Goal: Task Accomplishment & Management: Manage account settings

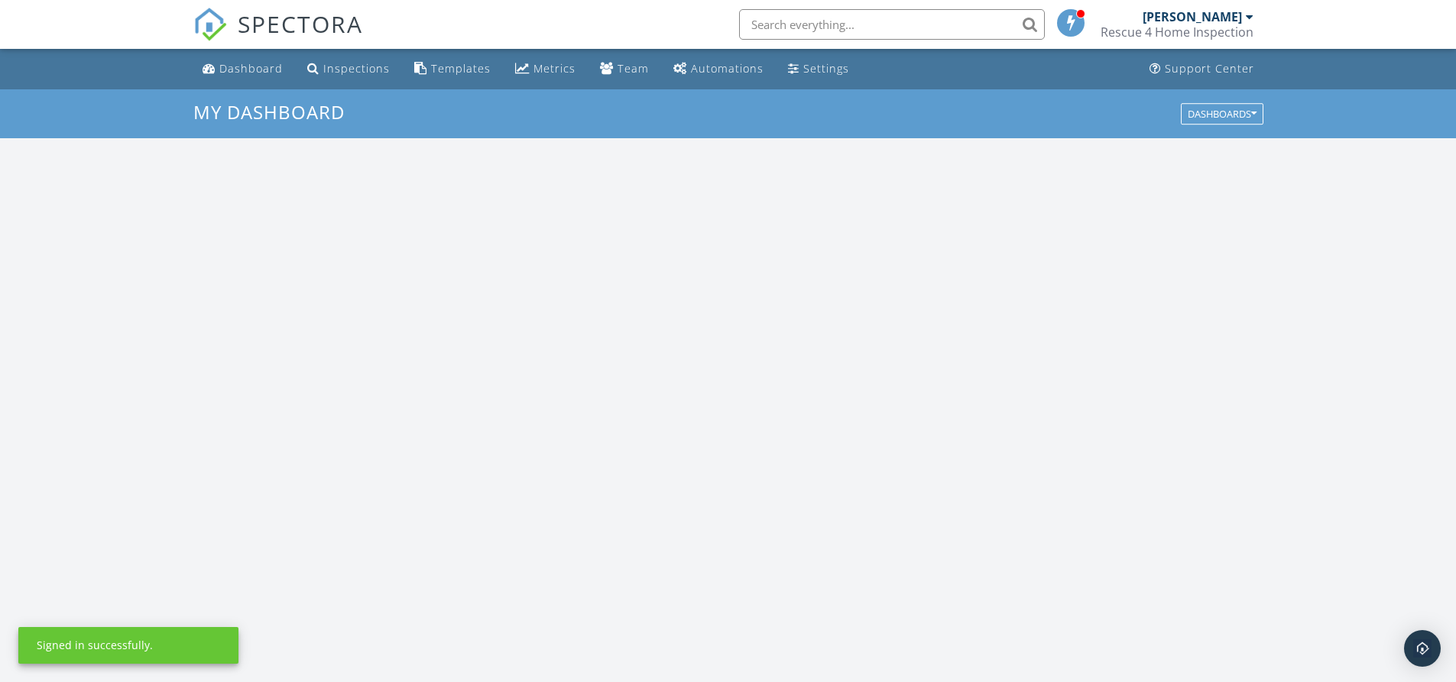
scroll to position [1415, 1480]
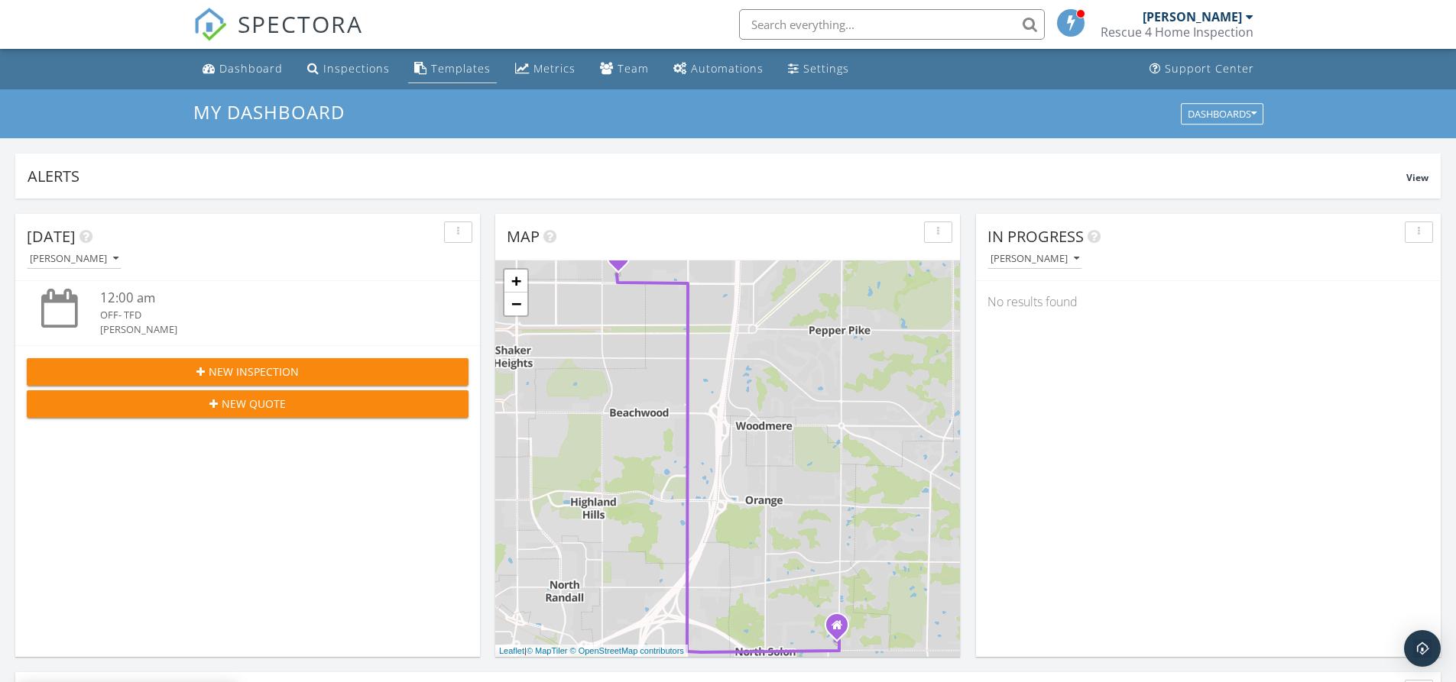
click at [470, 60] on link "Templates" at bounding box center [452, 69] width 89 height 28
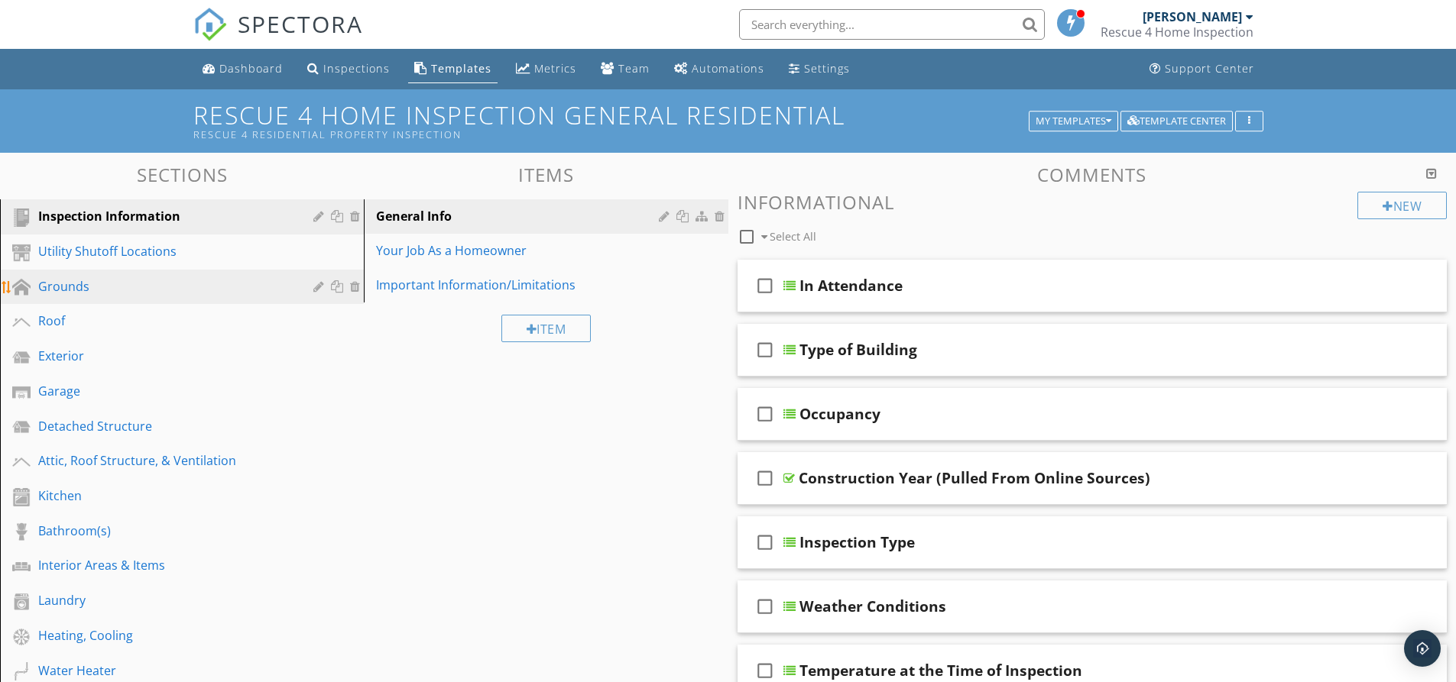
click at [86, 296] on div "Grounds" at bounding box center [193, 287] width 310 height 20
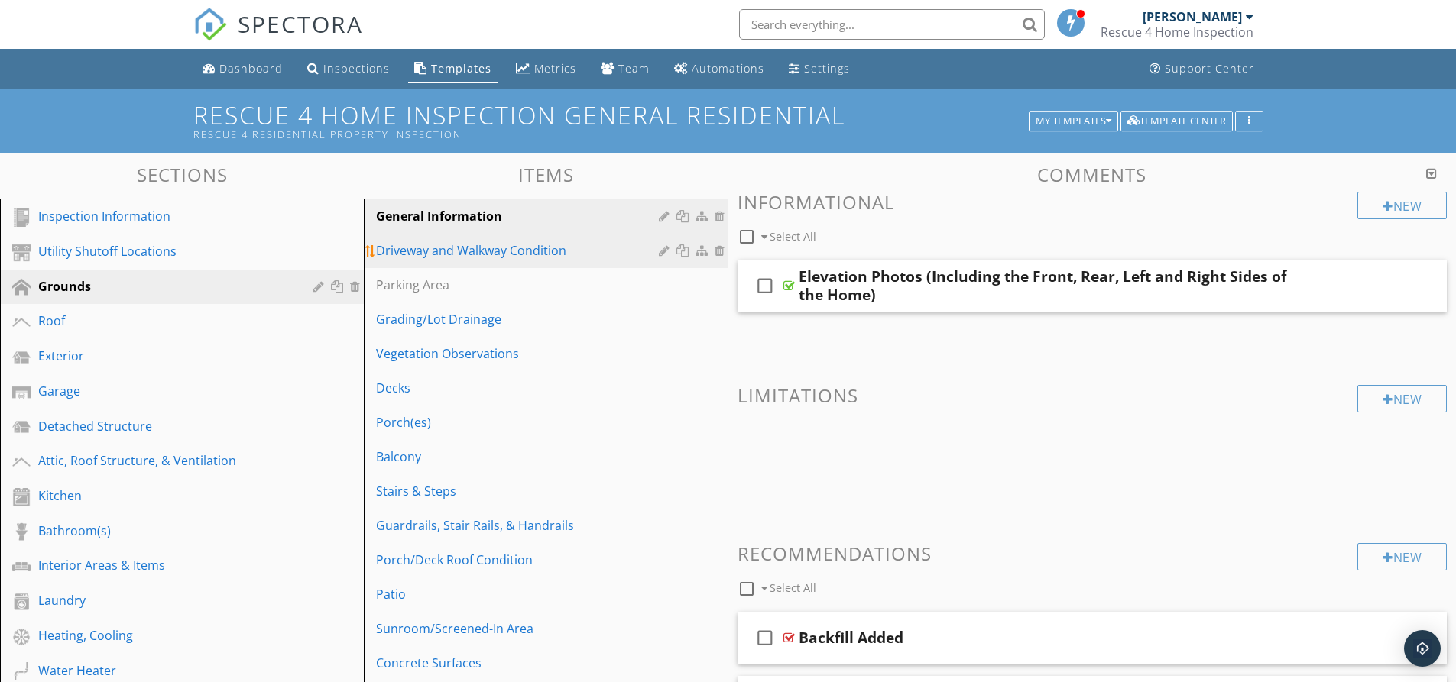
click at [440, 253] on div "Driveway and Walkway Condition" at bounding box center [519, 251] width 287 height 18
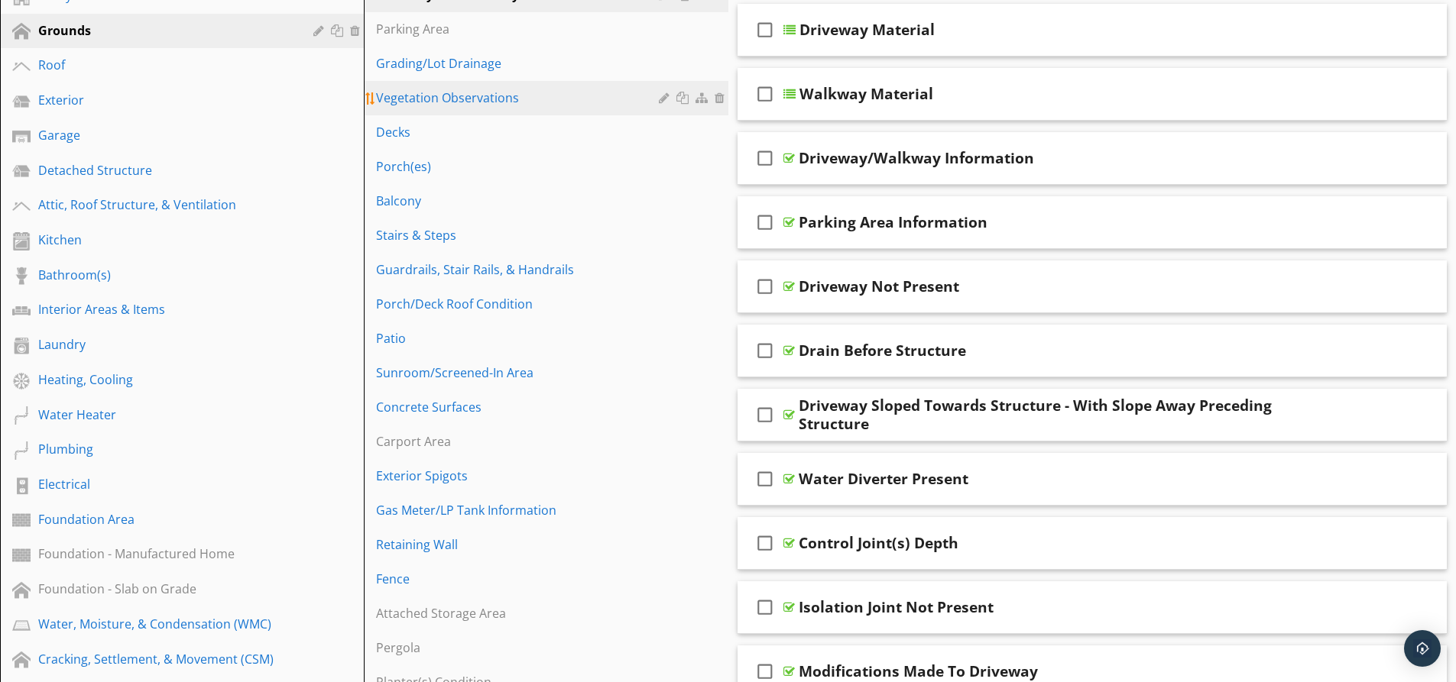
scroll to position [229, 0]
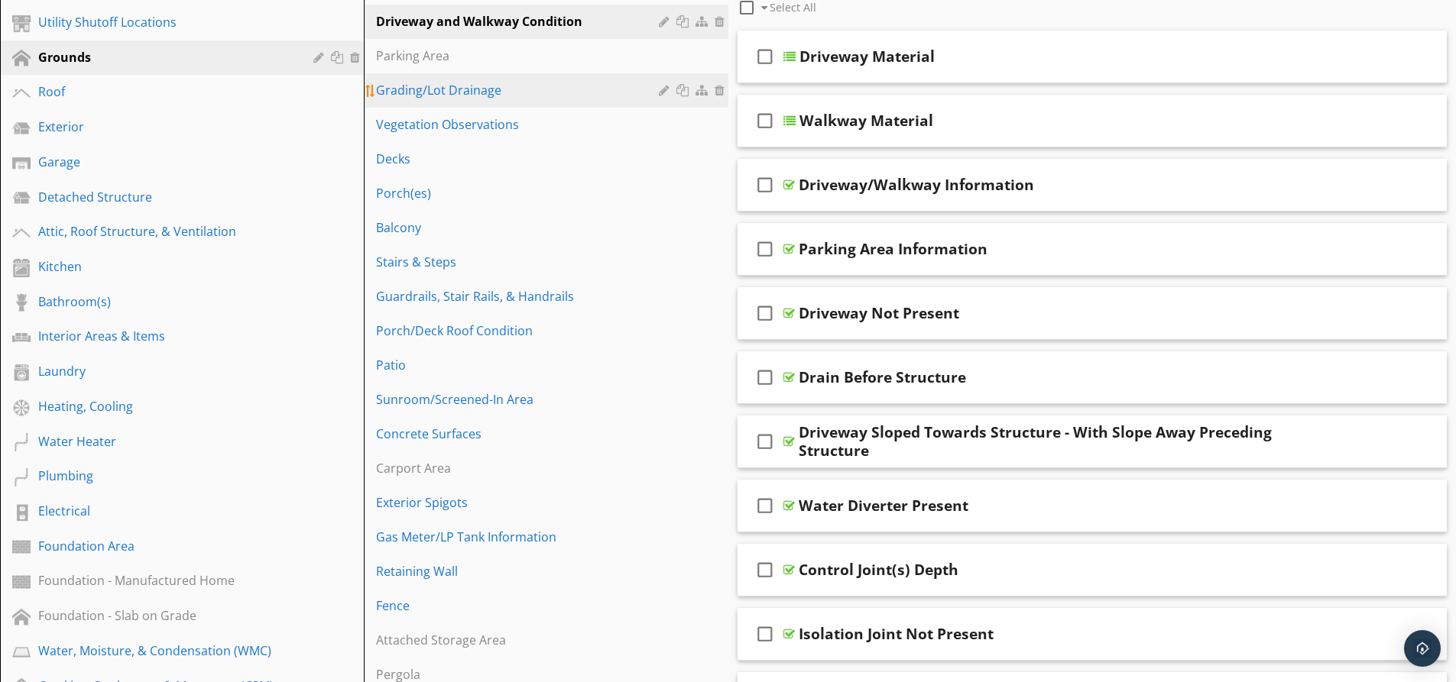
click at [439, 94] on div "Grading/Lot Drainage" at bounding box center [519, 90] width 287 height 18
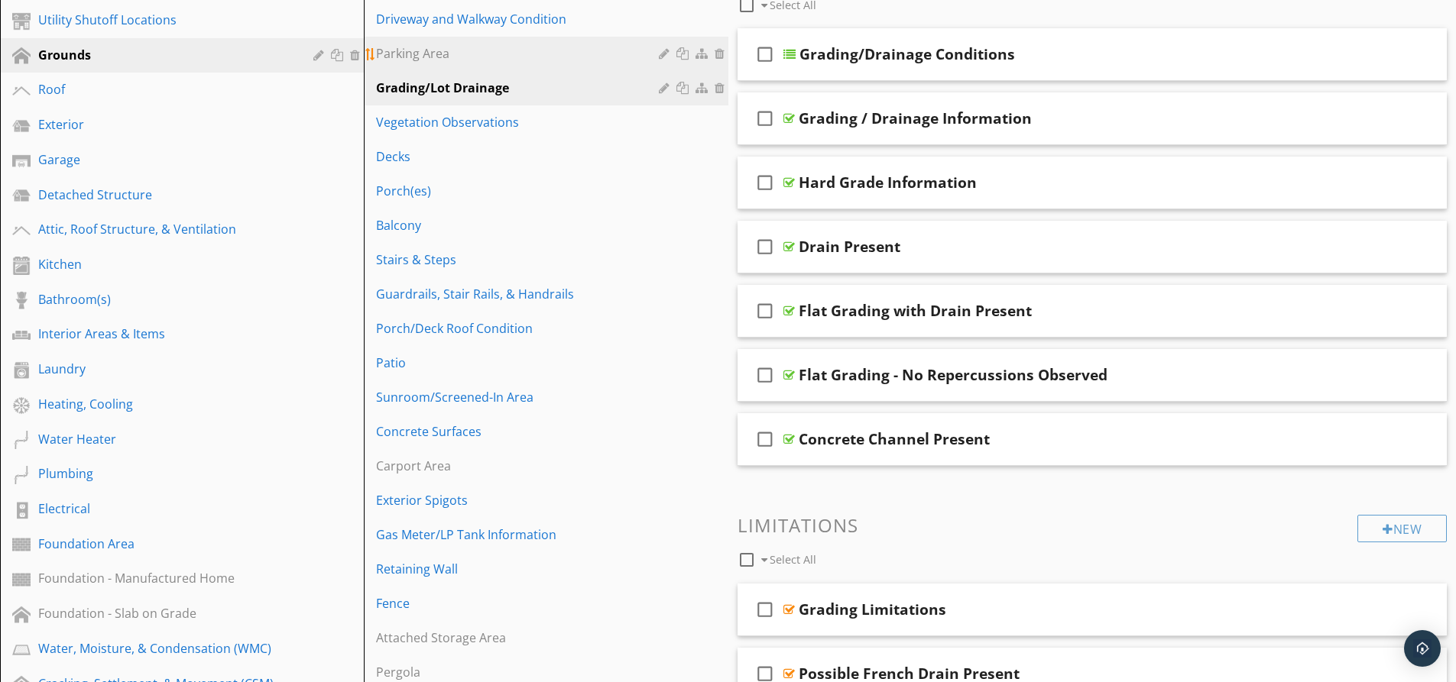
scroll to position [153, 0]
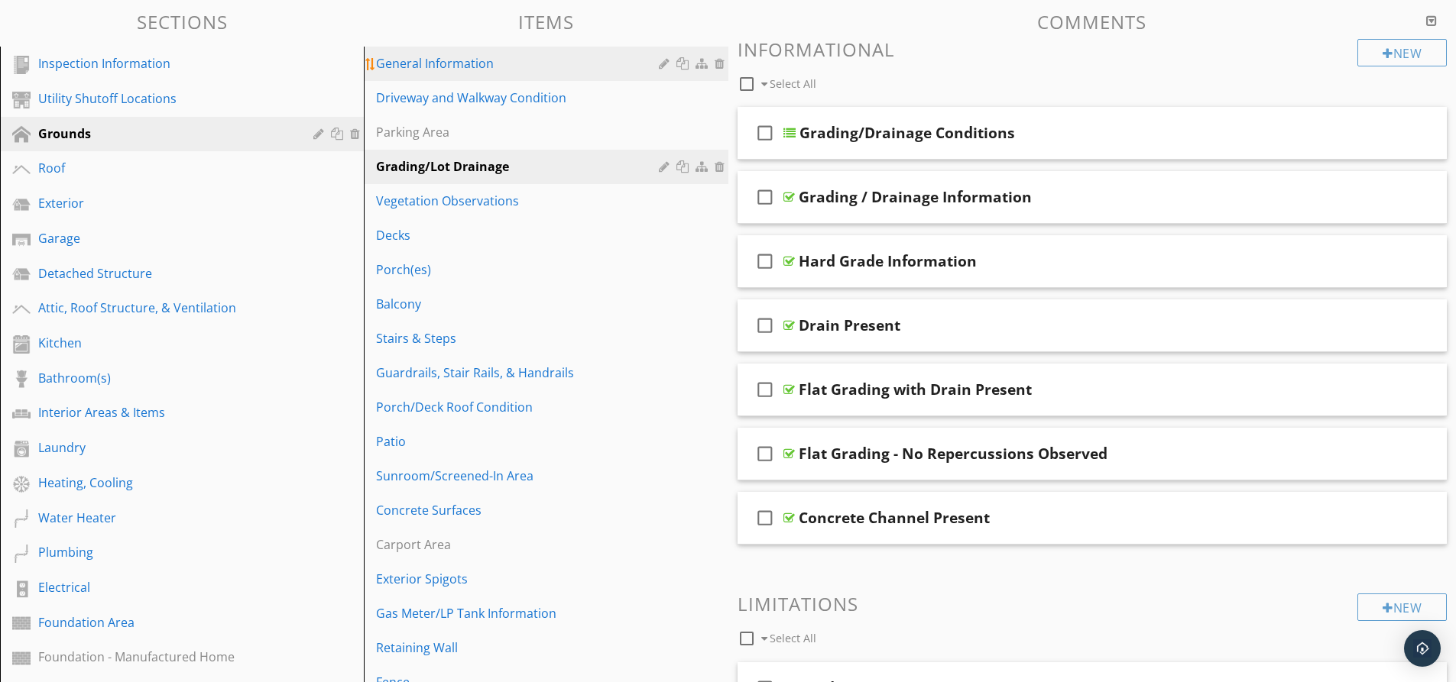
click at [439, 74] on link "General Information" at bounding box center [547, 64] width 359 height 34
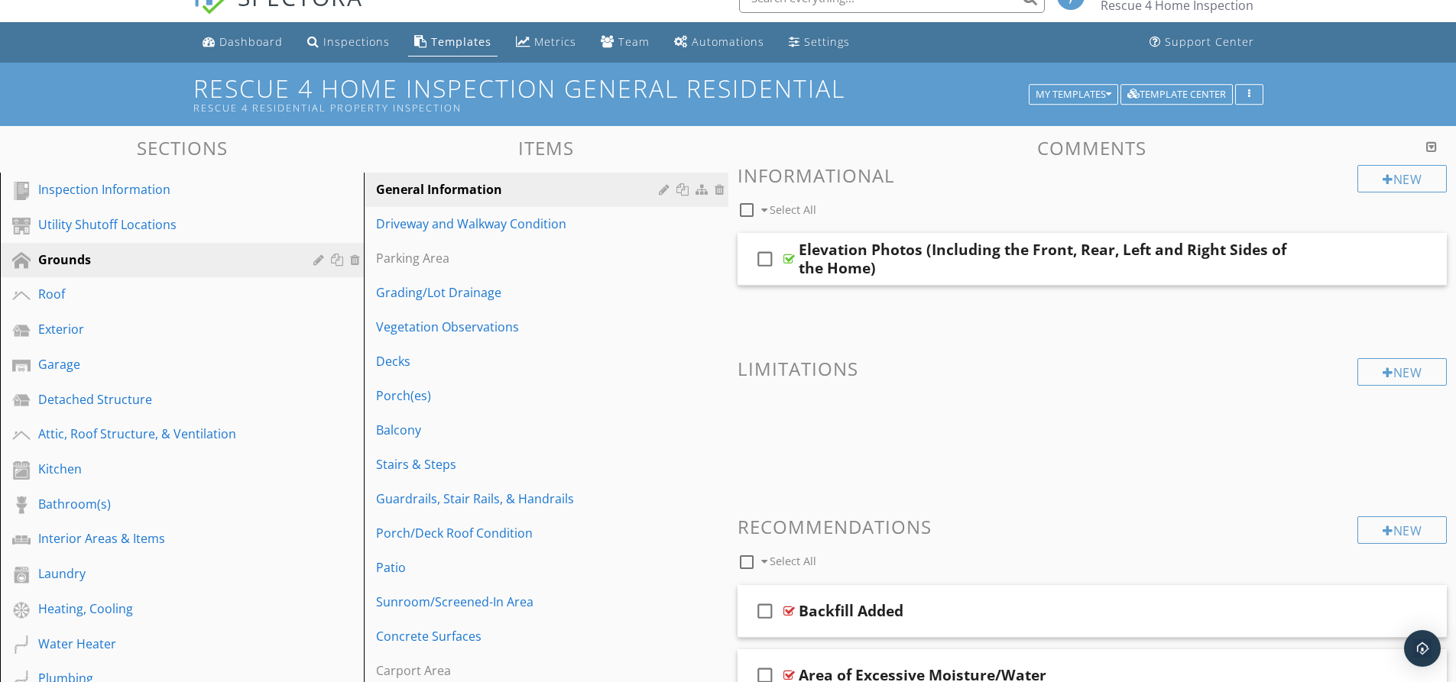
scroll to position [0, 0]
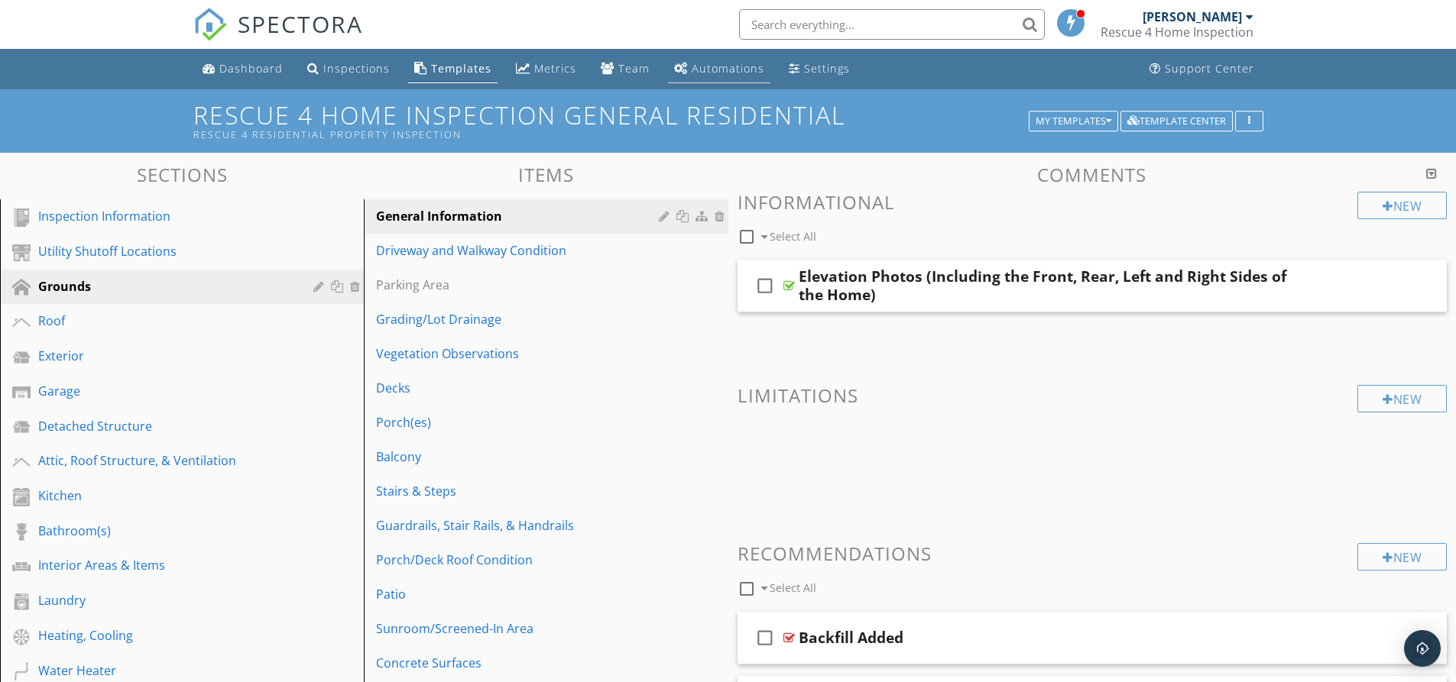
click at [712, 73] on div "Automations" at bounding box center [728, 68] width 73 height 15
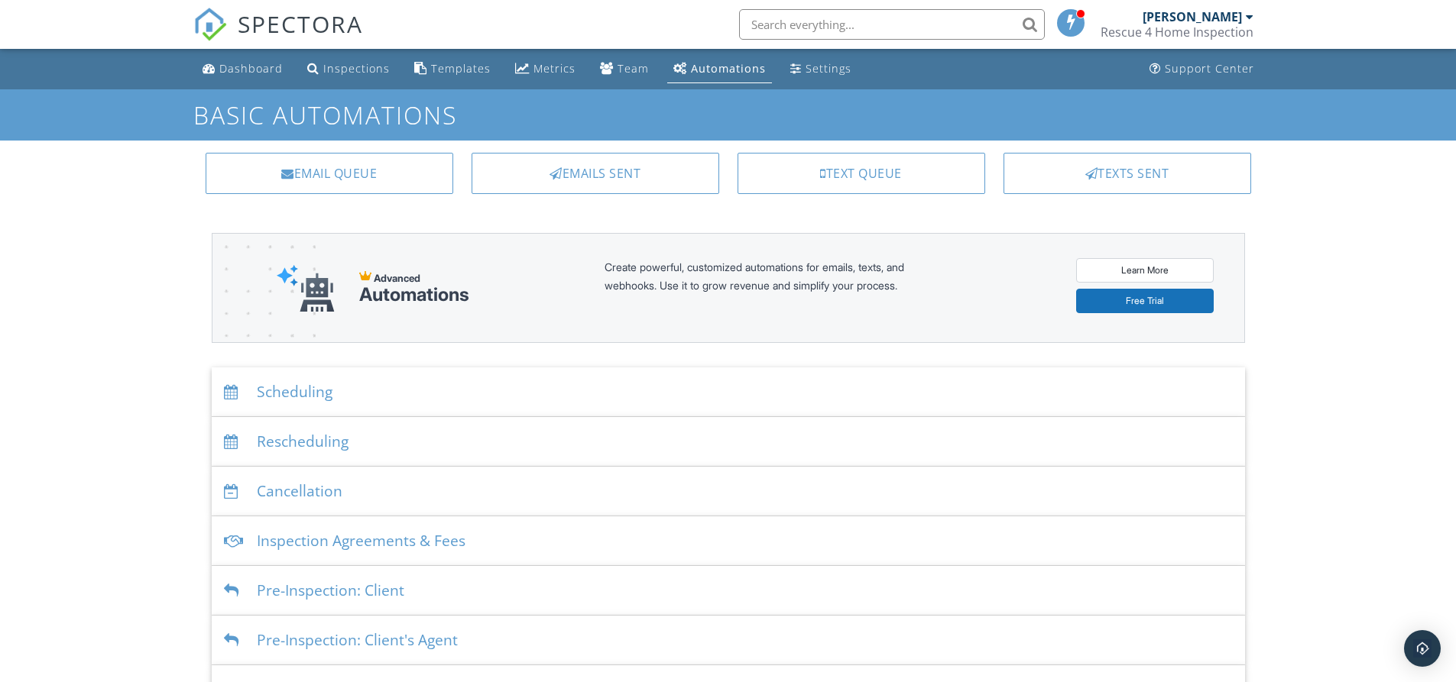
click at [705, 68] on div "Automations" at bounding box center [728, 68] width 75 height 15
click at [634, 66] on div "Team" at bounding box center [633, 68] width 31 height 15
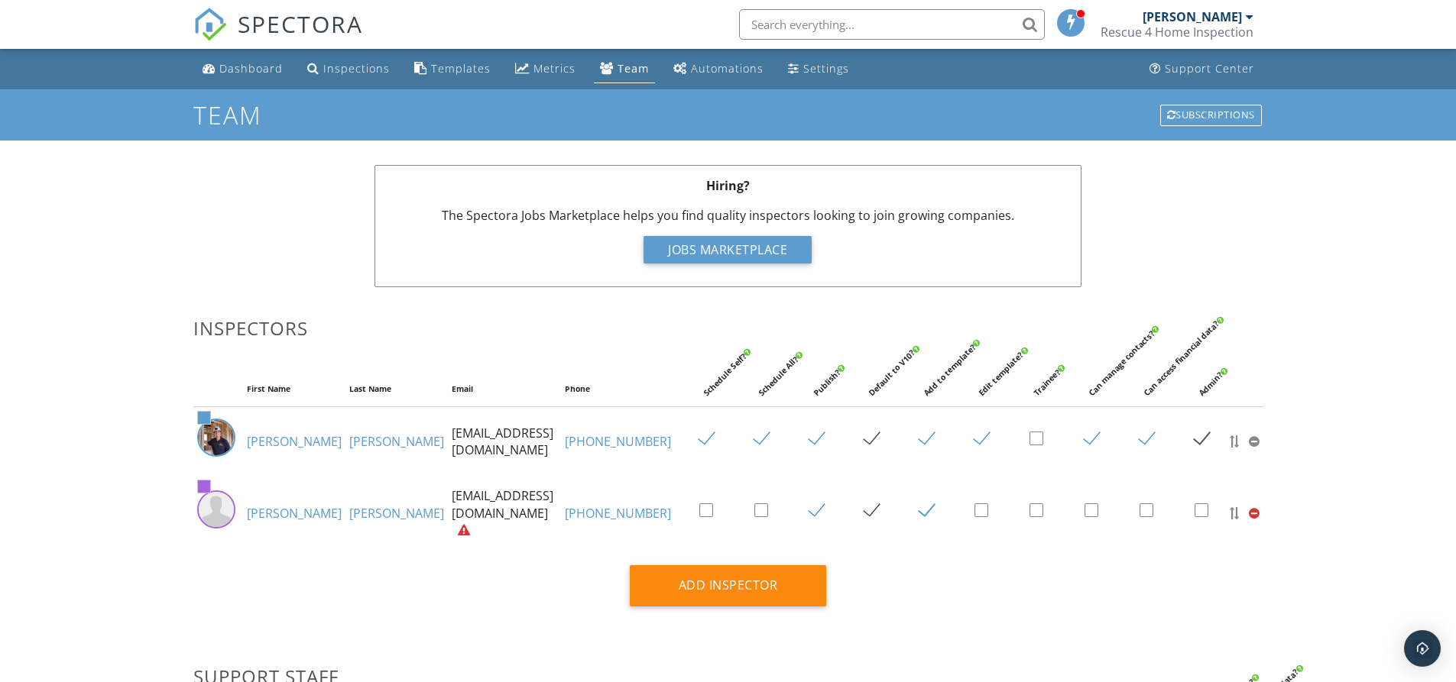
click at [919, 510] on label at bounding box center [932, 511] width 27 height 19
checkbox input "false"
click at [974, 506] on label at bounding box center [987, 511] width 27 height 19
click at [974, 508] on input "checkbox" at bounding box center [979, 513] width 10 height 10
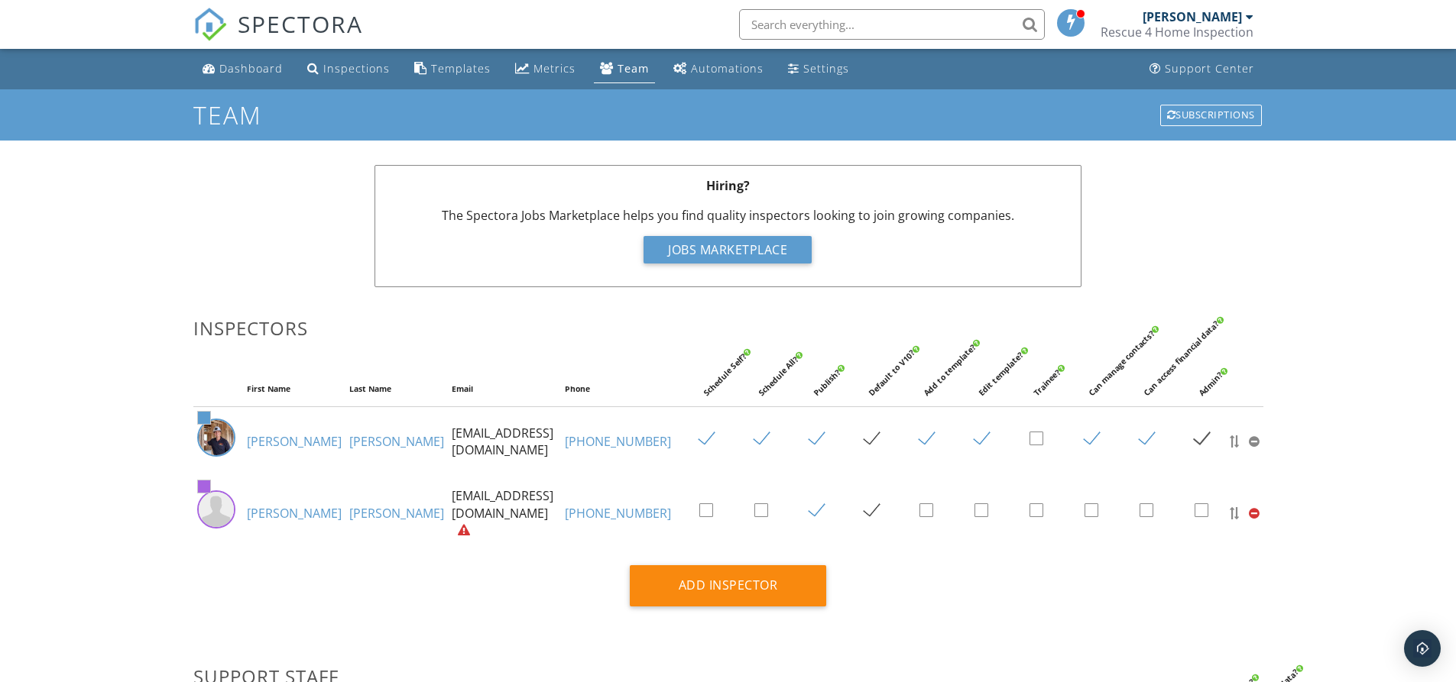
checkbox input "true"
click at [258, 70] on div "Dashboard" at bounding box center [250, 68] width 63 height 15
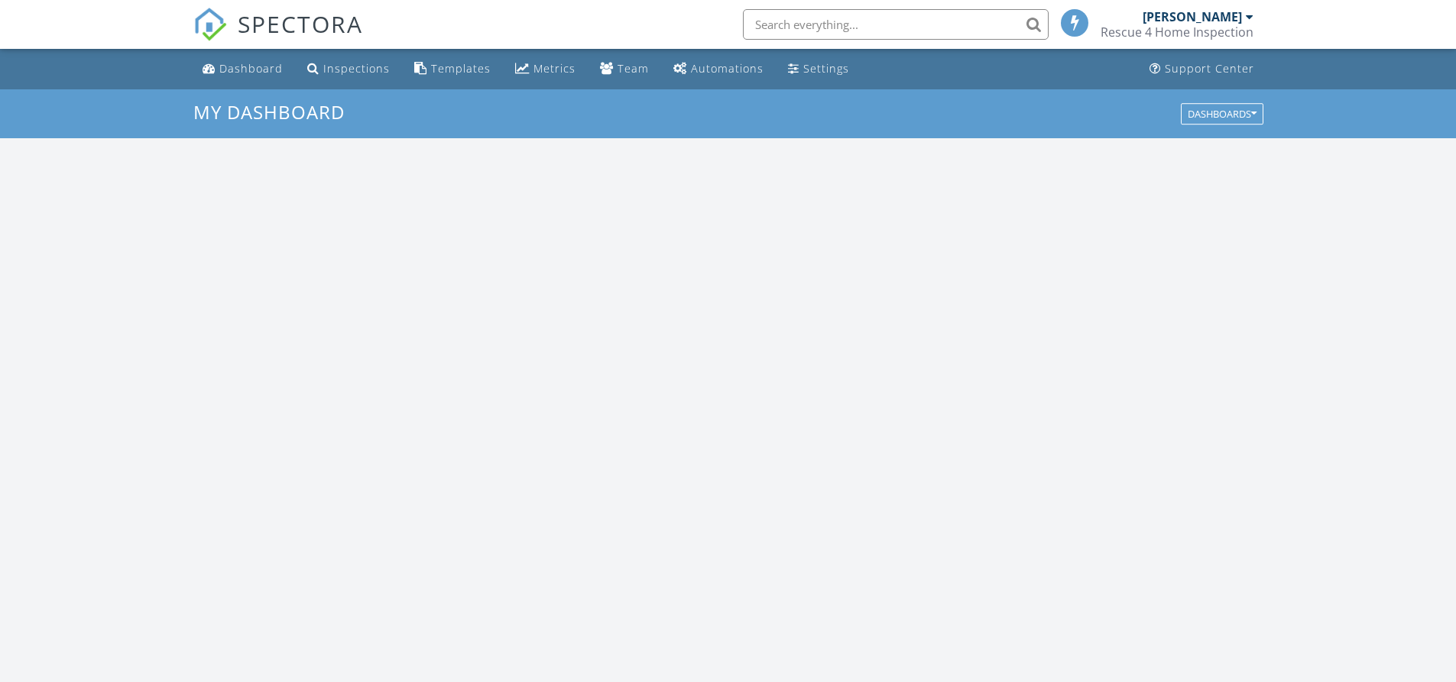
scroll to position [1415, 1480]
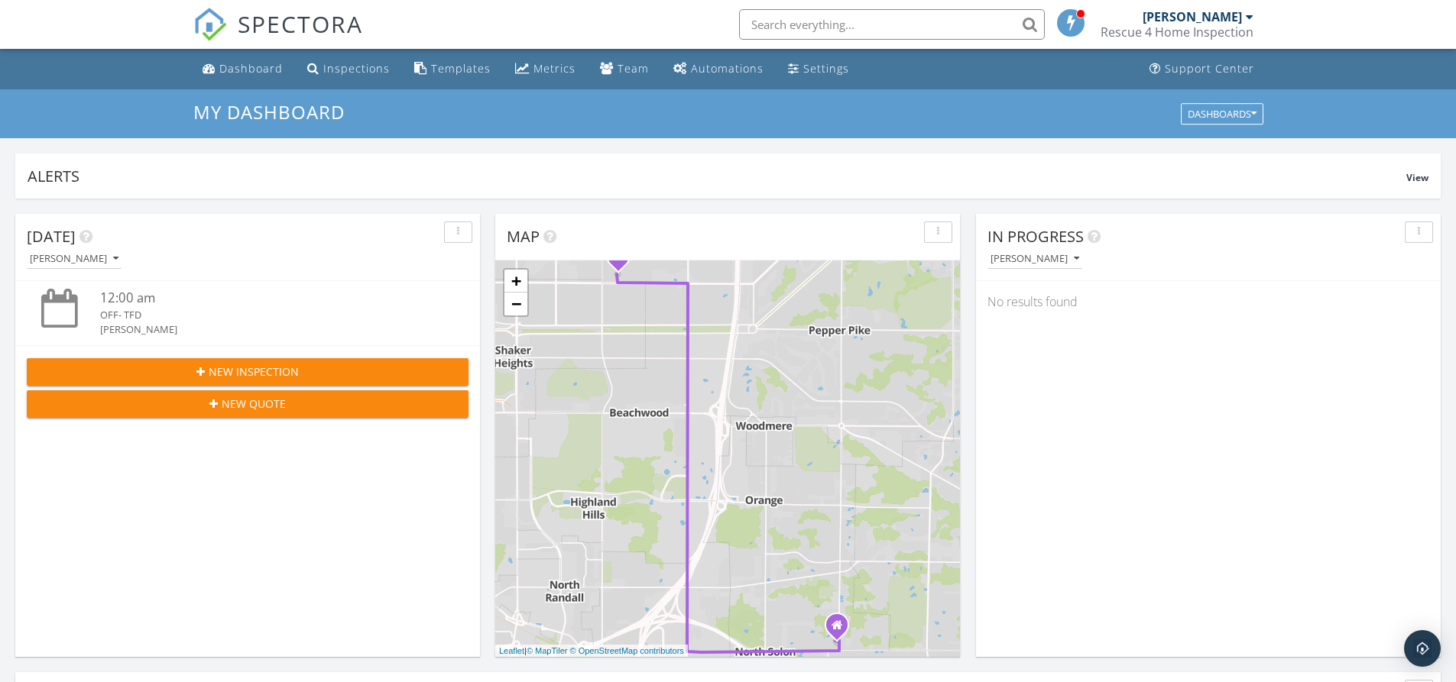
click at [1250, 16] on div at bounding box center [1250, 17] width 8 height 12
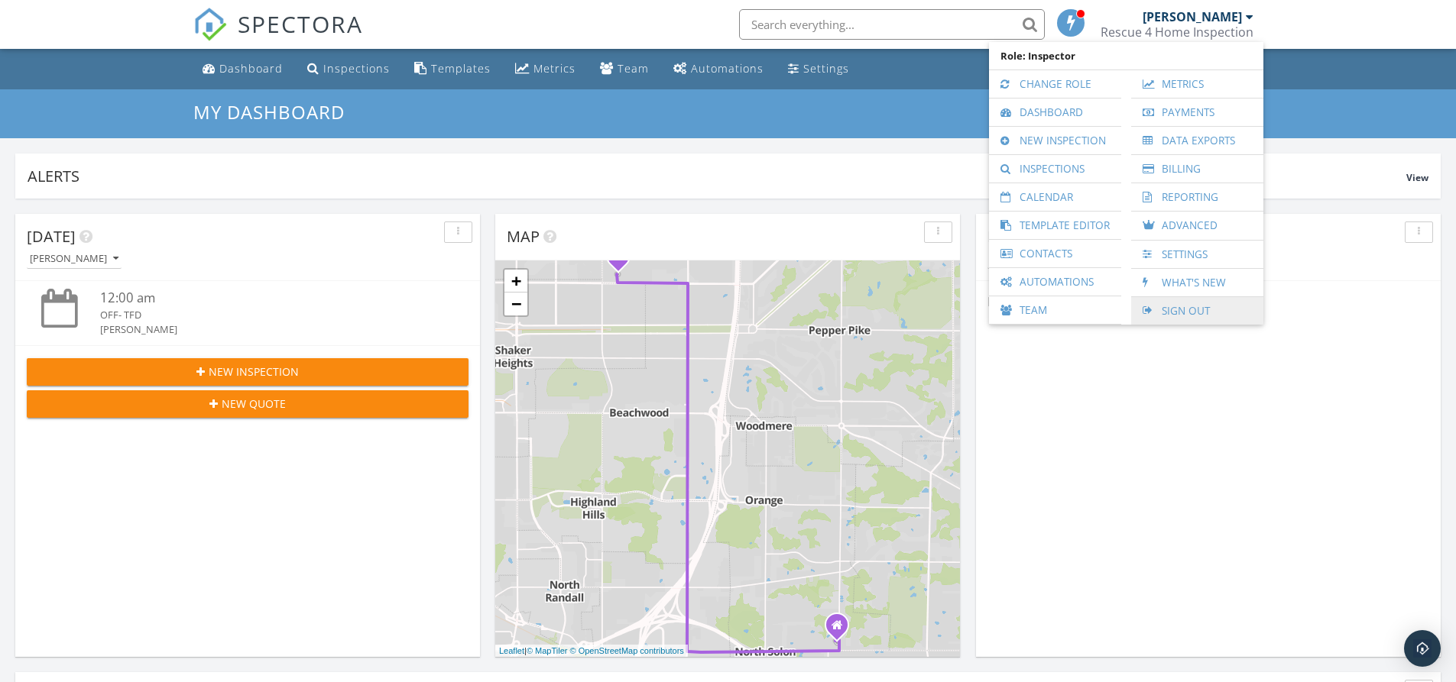
click at [1198, 313] on link "Sign Out" at bounding box center [1197, 311] width 117 height 28
